Goal: Navigation & Orientation: Find specific page/section

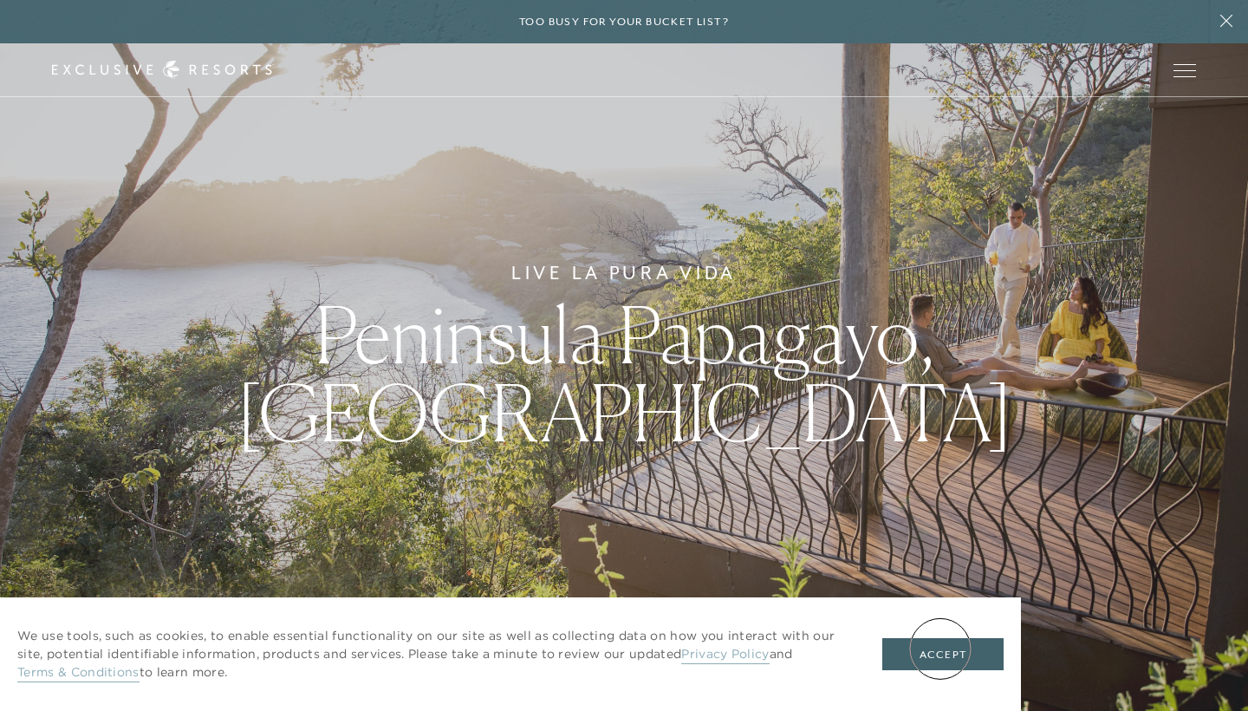
click at [941, 648] on button "Accept" at bounding box center [943, 654] width 121 height 33
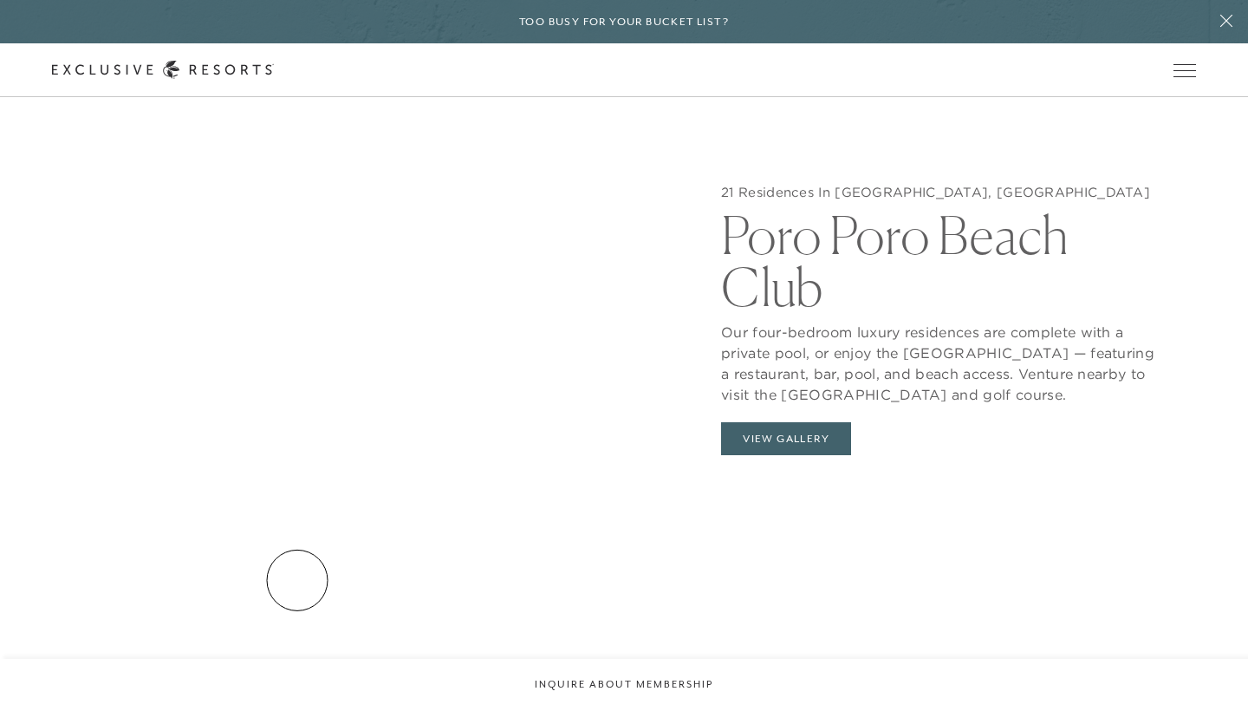
scroll to position [1807, 0]
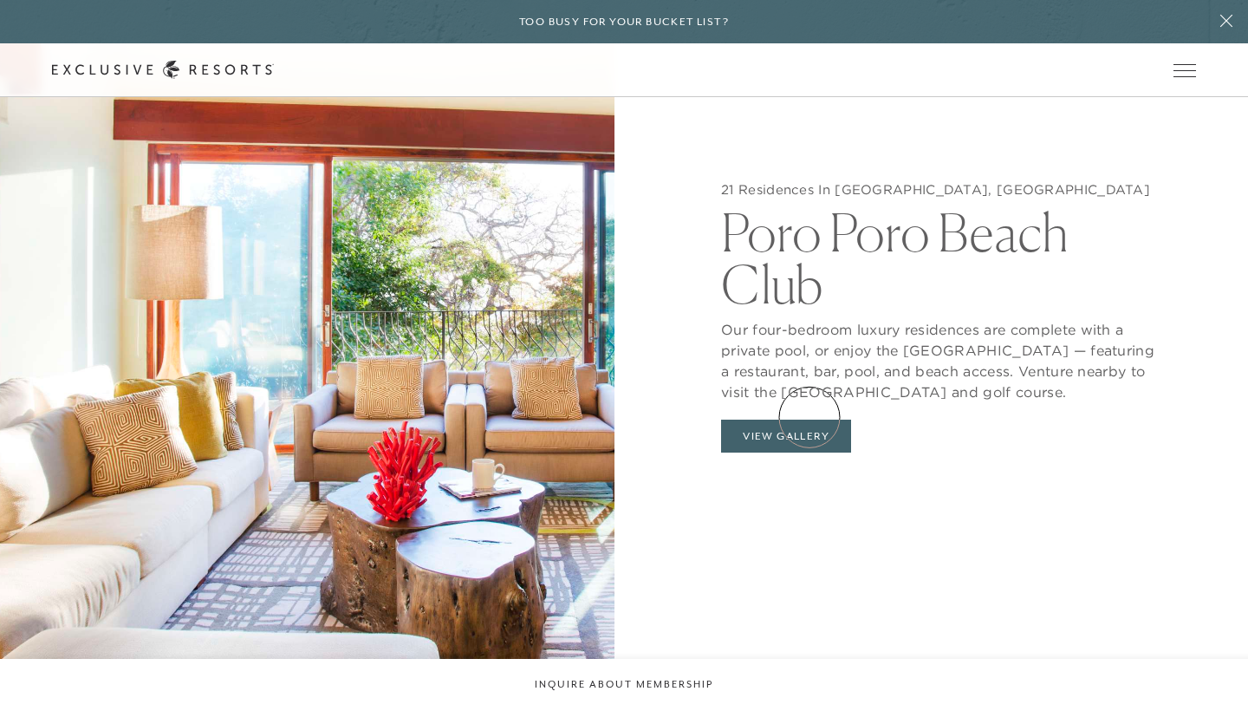
click at [810, 420] on button "View Gallery" at bounding box center [786, 436] width 130 height 33
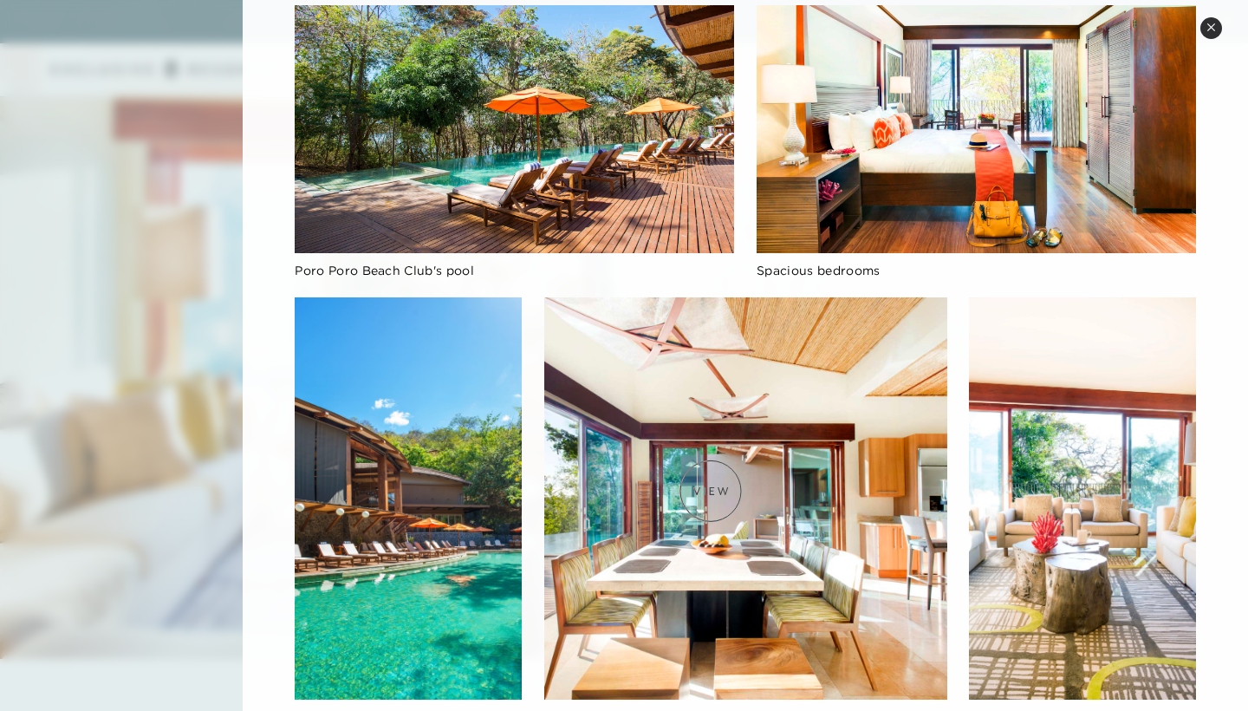
scroll to position [0, 0]
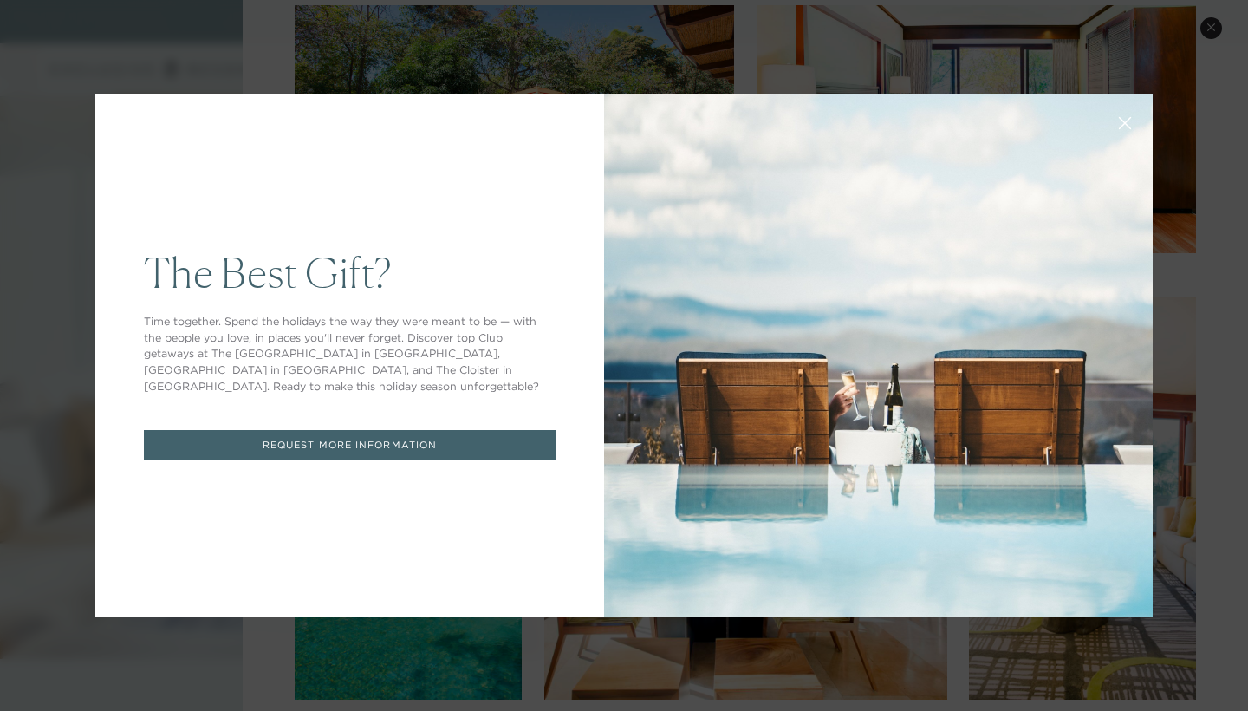
click at [1129, 121] on icon at bounding box center [1125, 123] width 11 height 11
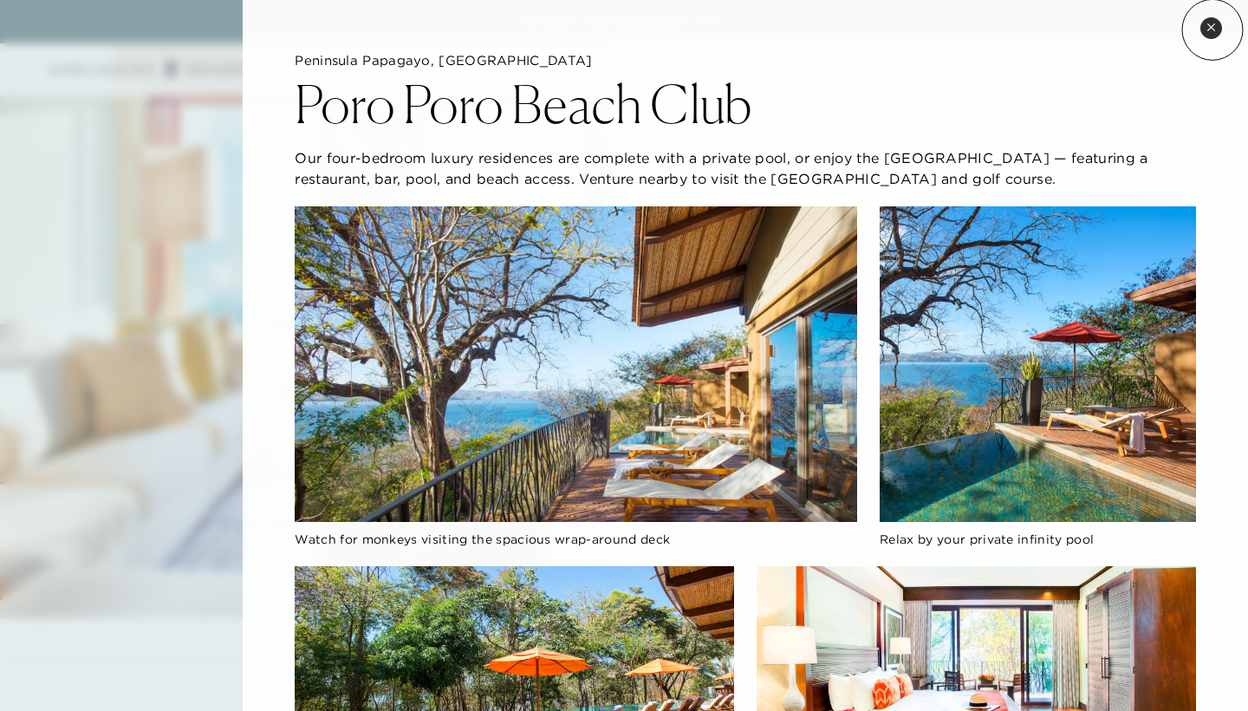
click at [1213, 29] on icon at bounding box center [1212, 28] width 10 height 10
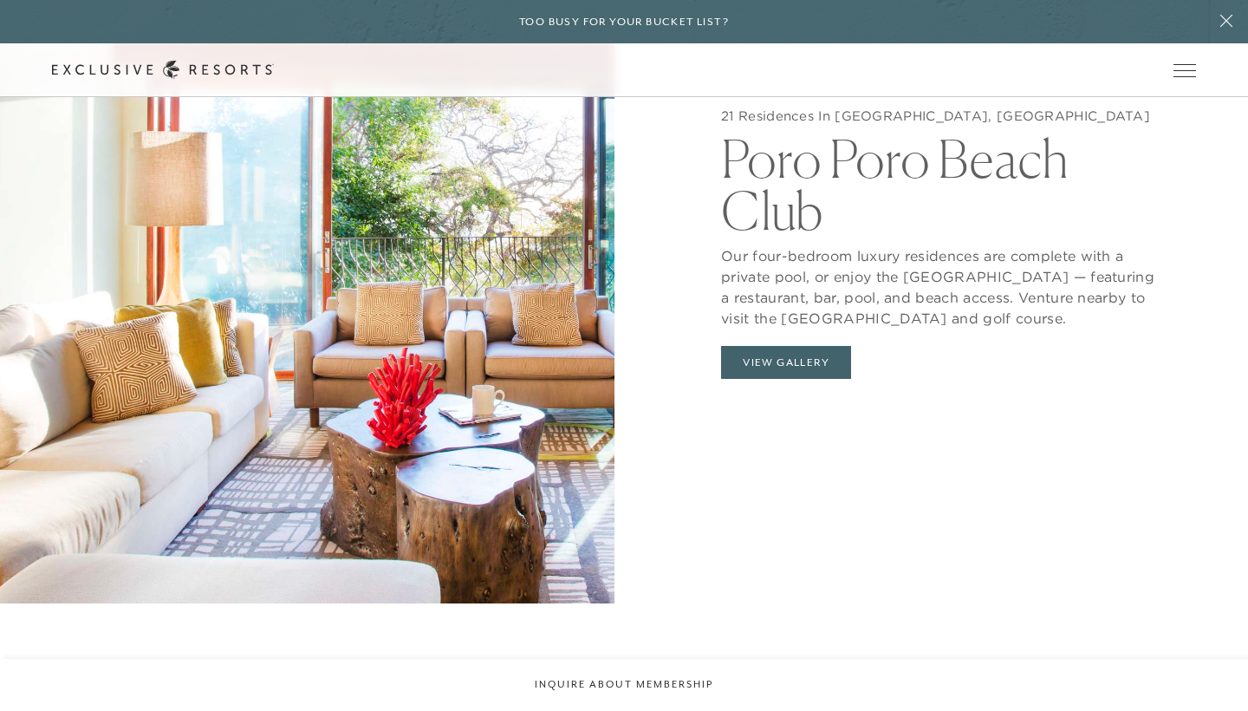
scroll to position [1689, 0]
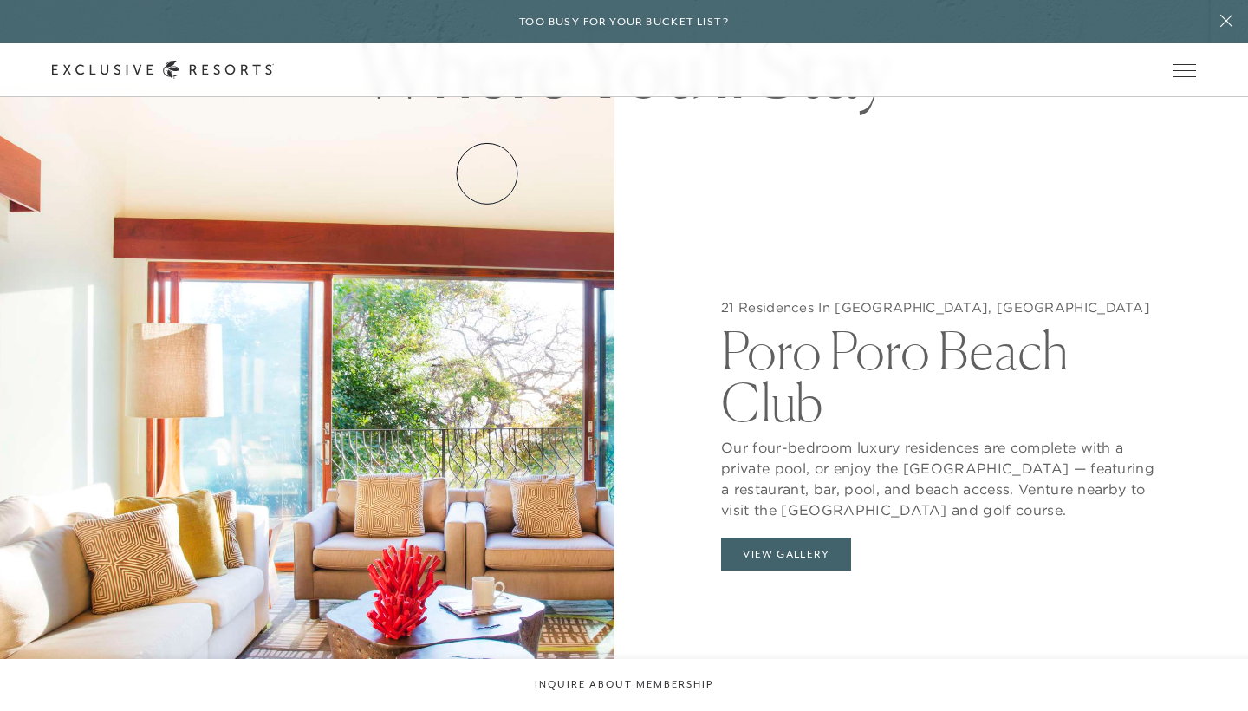
click at [0, 0] on link "Residence Collection" at bounding box center [0, 0] width 0 height 0
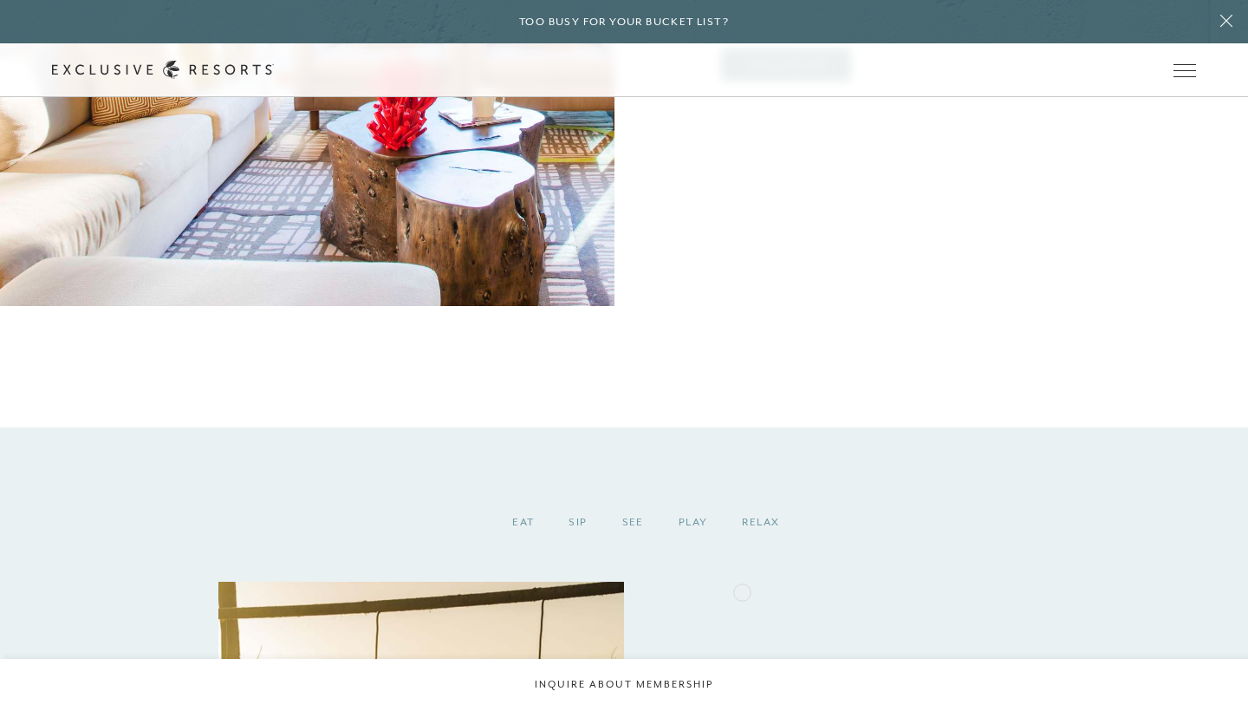
scroll to position [2270, 0]
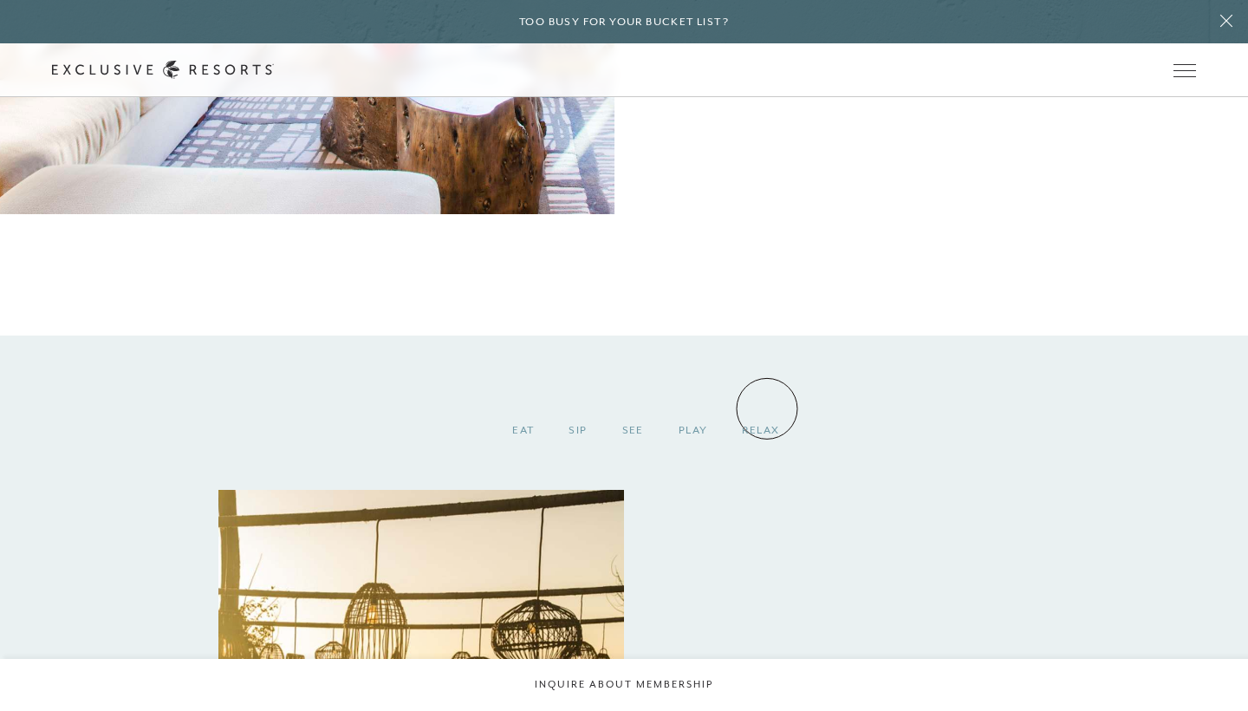
click at [767, 407] on div "Relax" at bounding box center [761, 430] width 72 height 51
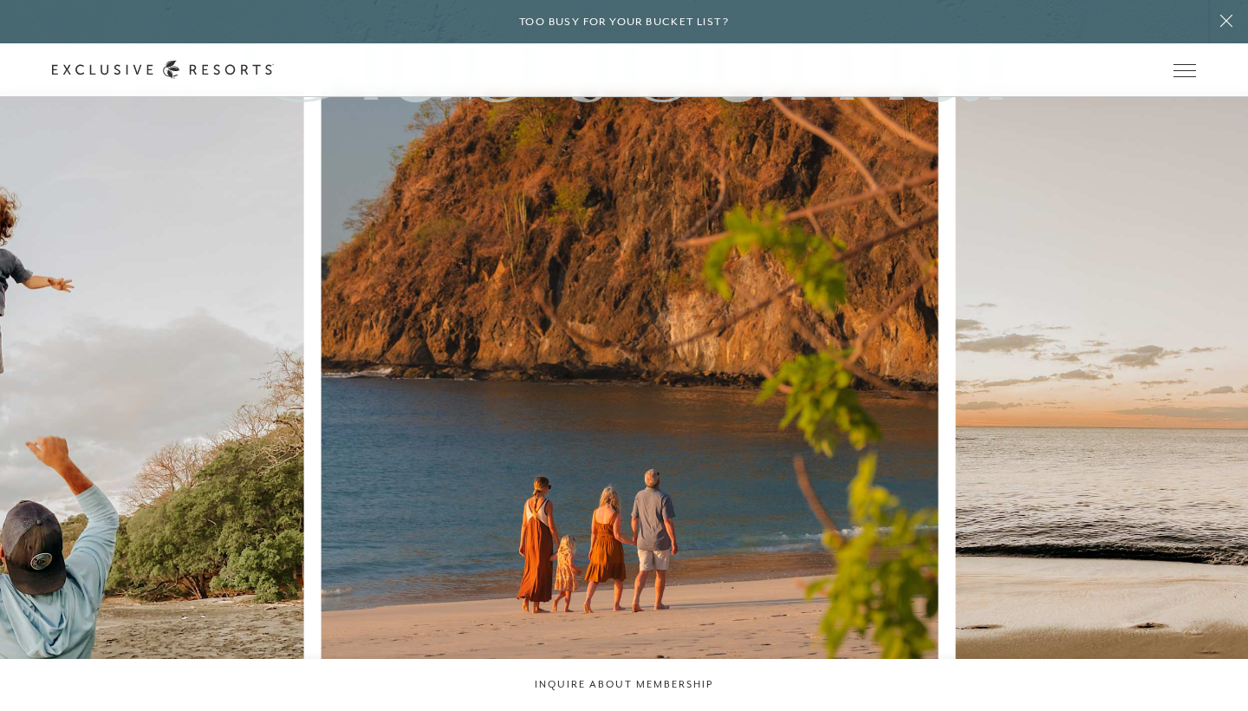
scroll to position [4337, 0]
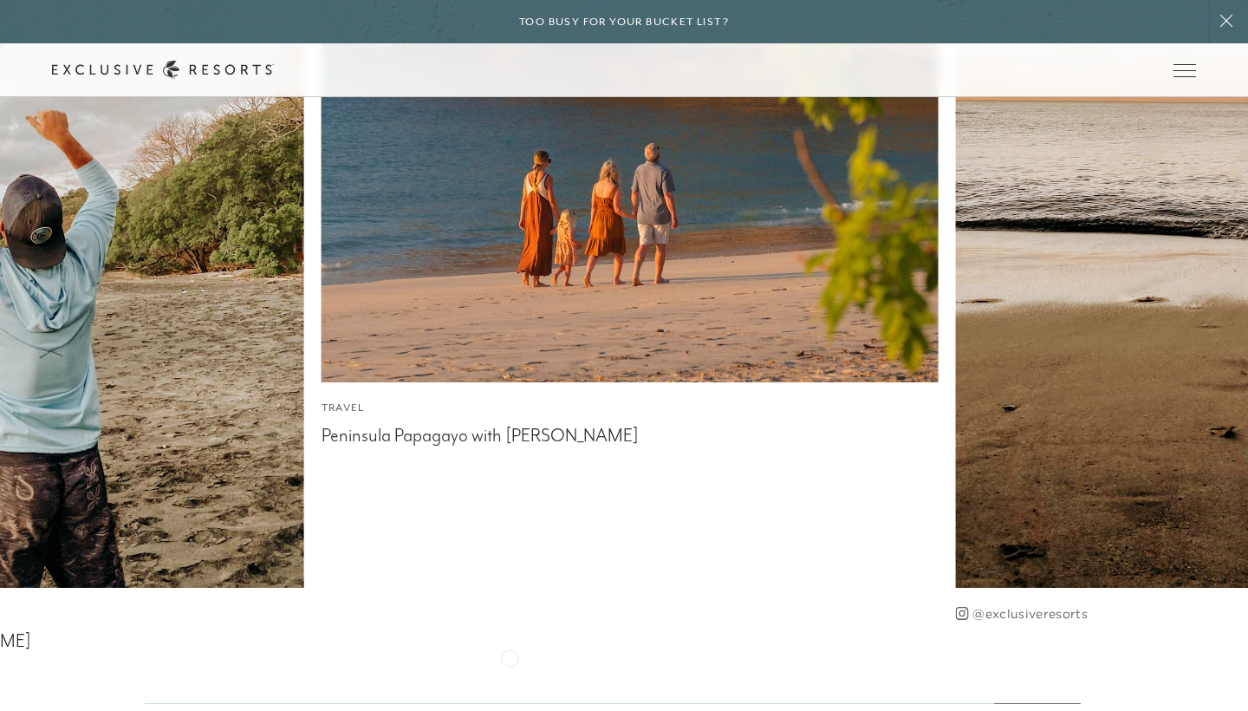
scroll to position [4661, 0]
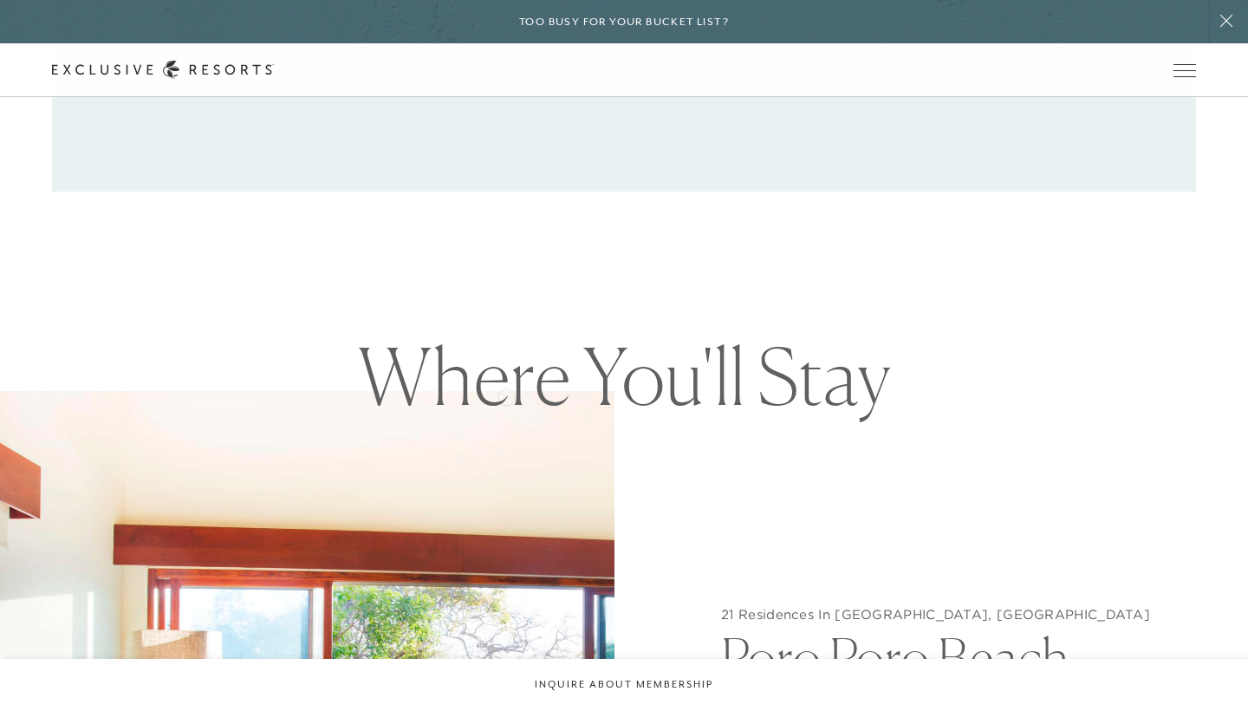
scroll to position [1626, 0]
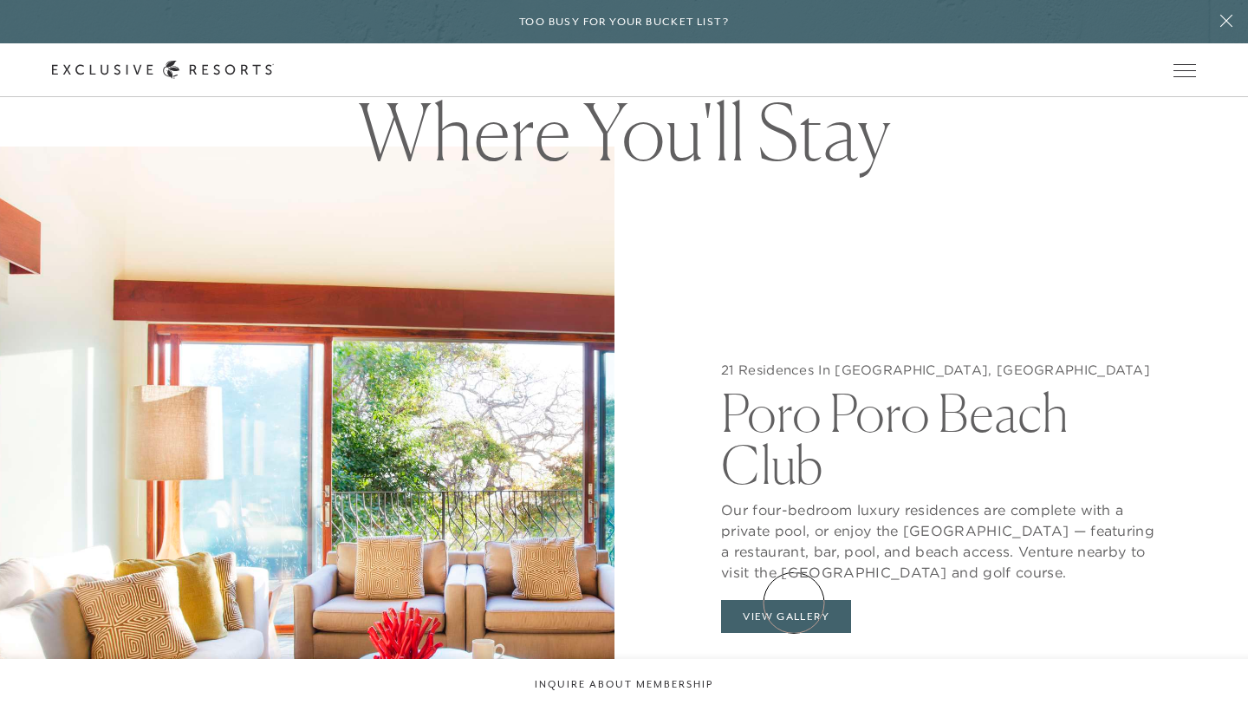
click at [794, 603] on button "View Gallery" at bounding box center [786, 616] width 130 height 33
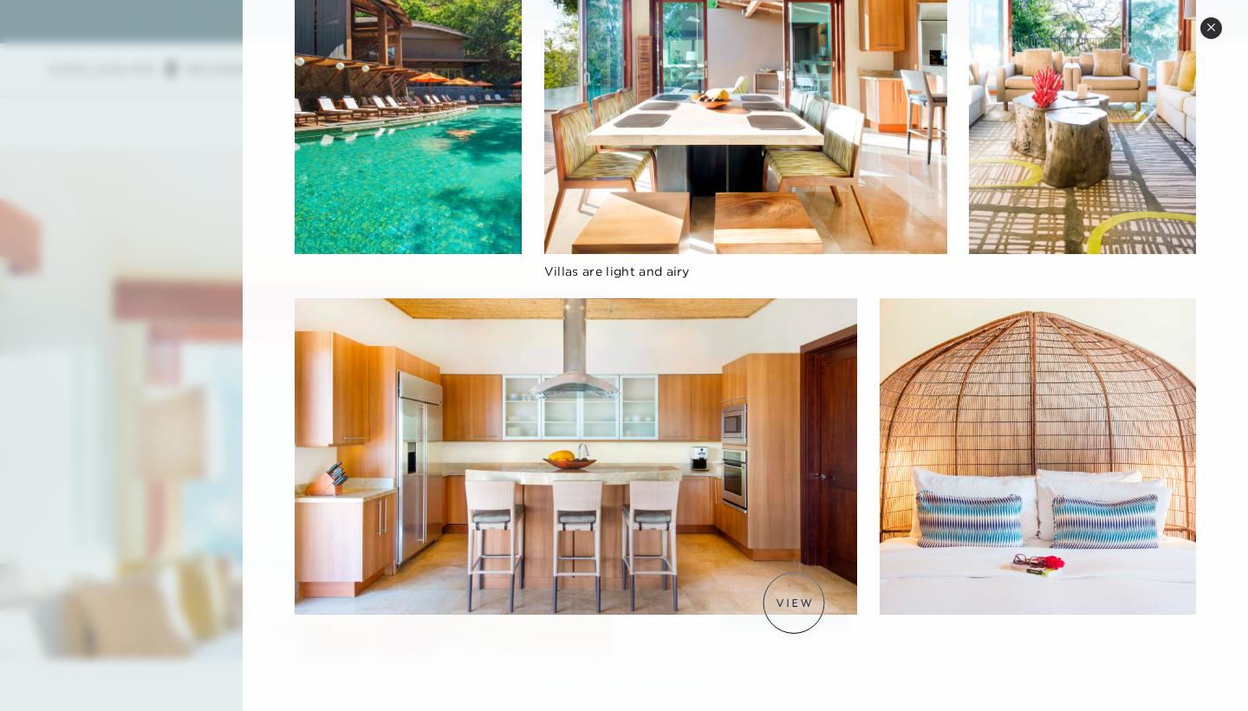
scroll to position [1006, 0]
click at [1211, 25] on icon at bounding box center [1212, 28] width 10 height 10
